Goal: Transaction & Acquisition: Purchase product/service

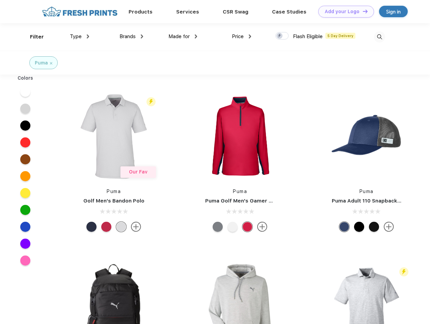
click at [343, 11] on link "Add your Logo Design Tool" at bounding box center [346, 12] width 56 height 12
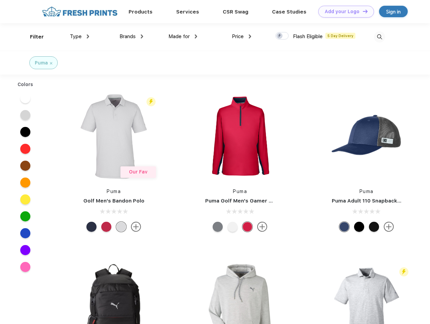
click at [0, 0] on div "Design Tool" at bounding box center [0, 0] width 0 height 0
click at [362, 11] on link "Add your Logo Design Tool" at bounding box center [346, 12] width 56 height 12
click at [32, 37] on div "Filter" at bounding box center [37, 37] width 14 height 8
click at [80, 36] on span "Type" at bounding box center [76, 36] width 12 height 6
click at [131, 36] on span "Brands" at bounding box center [127, 36] width 16 height 6
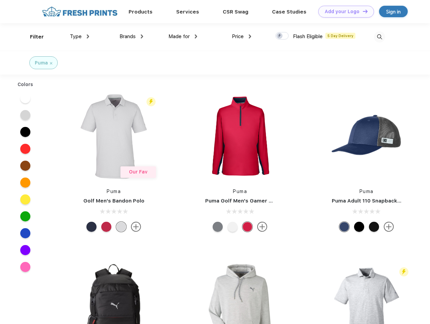
click at [183, 36] on span "Made for" at bounding box center [178, 36] width 21 height 6
click at [242, 36] on span "Price" at bounding box center [238, 36] width 12 height 6
click at [282, 36] on div at bounding box center [281, 35] width 13 height 7
click at [280, 36] on input "checkbox" at bounding box center [277, 34] width 4 height 4
click at [379, 37] on img at bounding box center [379, 36] width 11 height 11
